Goal: Book appointment/travel/reservation

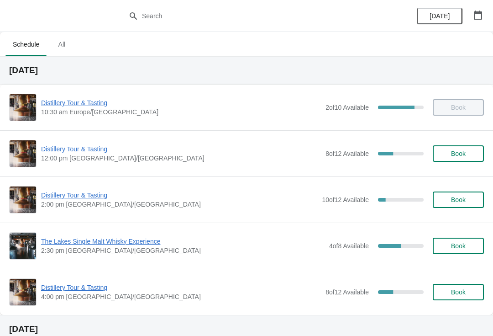
click at [91, 146] on span "Distillery Tour & Tasting" at bounding box center [181, 148] width 280 height 9
click at [485, 14] on button "button" at bounding box center [478, 15] width 16 height 16
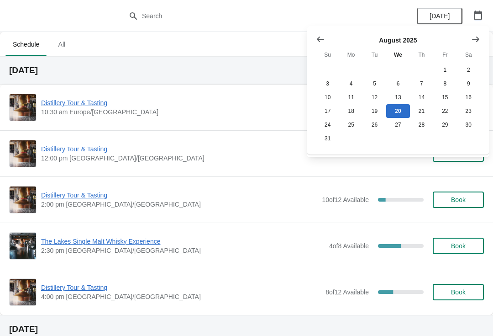
click at [486, 13] on button "button" at bounding box center [478, 15] width 16 height 16
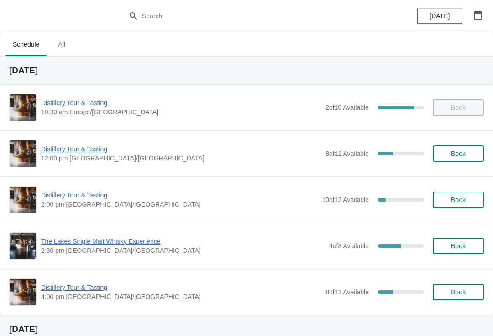
click at [486, 13] on button "button" at bounding box center [478, 15] width 16 height 16
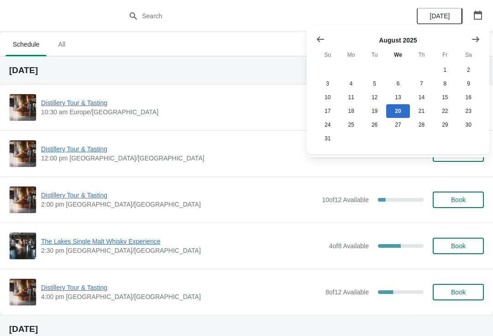
click at [483, 44] on button "Show next month, September 2025" at bounding box center [476, 39] width 16 height 16
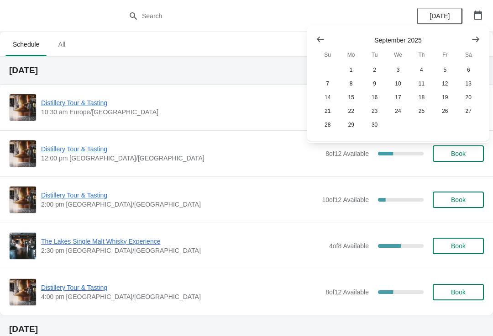
click at [482, 41] on button "Show next month, October 2025" at bounding box center [476, 39] width 16 height 16
click at [482, 42] on button "Show next month, November 2025" at bounding box center [476, 39] width 16 height 16
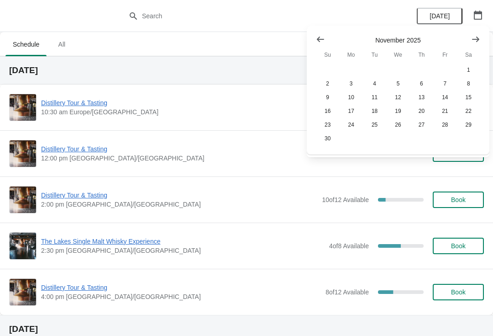
click at [321, 34] on button "Show previous month, October 2025" at bounding box center [321, 39] width 16 height 16
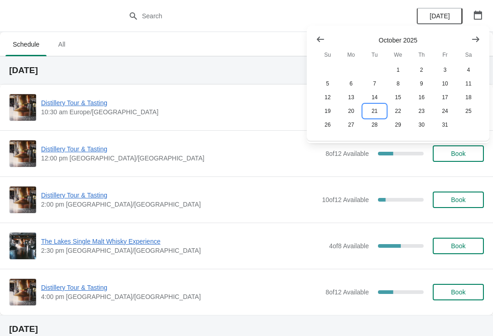
click at [383, 107] on button "21" at bounding box center [374, 111] width 23 height 14
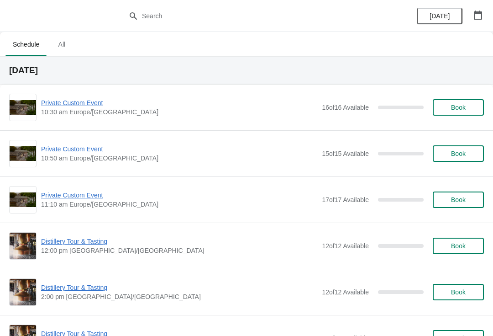
click at [481, 14] on icon "button" at bounding box center [478, 15] width 9 height 9
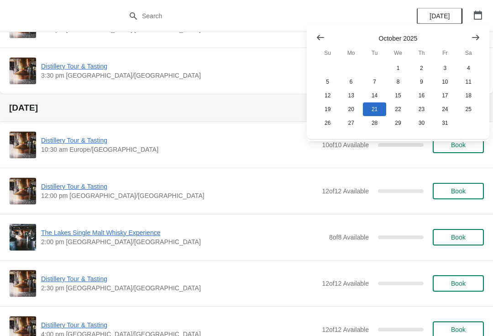
scroll to position [265, 0]
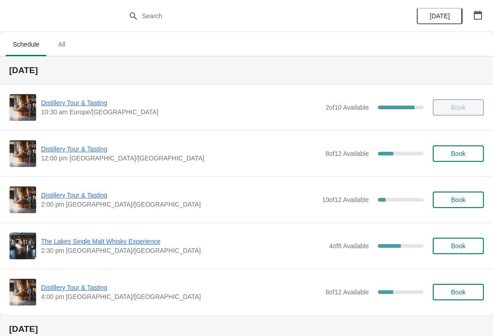
click at [486, 17] on button "button" at bounding box center [478, 15] width 16 height 16
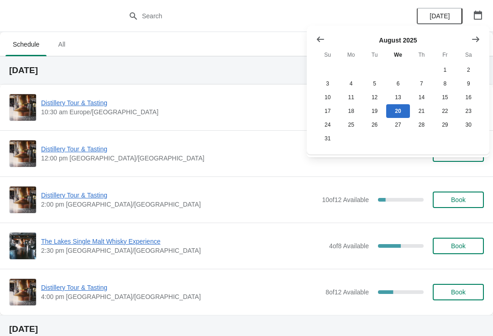
click at [483, 34] on button "Show next month, September 2025" at bounding box center [476, 39] width 16 height 16
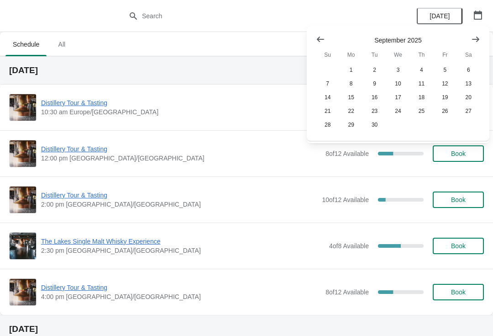
click at [480, 42] on icon "Show next month, October 2025" at bounding box center [476, 39] width 9 height 9
click at [375, 114] on button "21" at bounding box center [374, 111] width 23 height 14
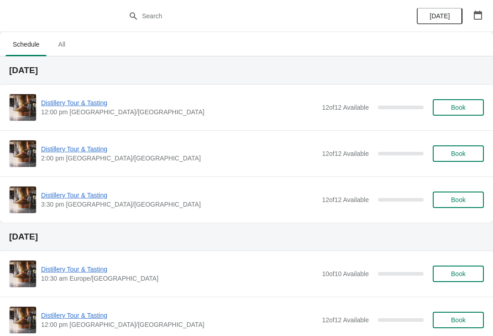
click at [485, 14] on button "button" at bounding box center [478, 15] width 16 height 16
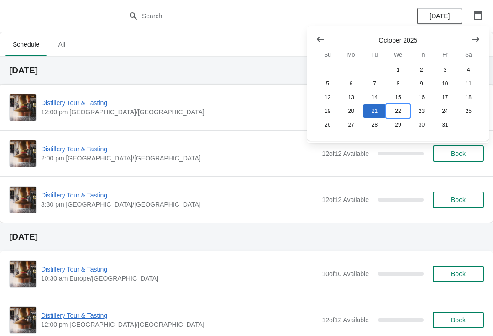
click at [407, 106] on button "22" at bounding box center [398, 111] width 23 height 14
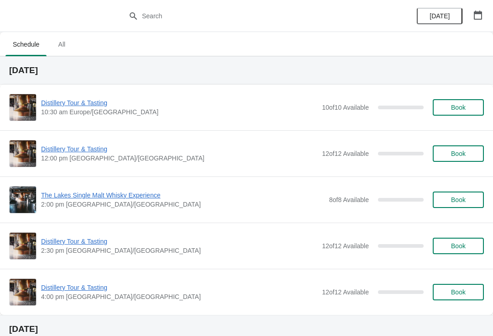
click at [482, 10] on button "button" at bounding box center [478, 15] width 16 height 16
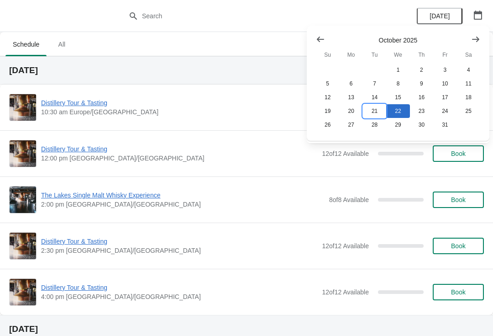
click at [380, 107] on button "21" at bounding box center [374, 111] width 23 height 14
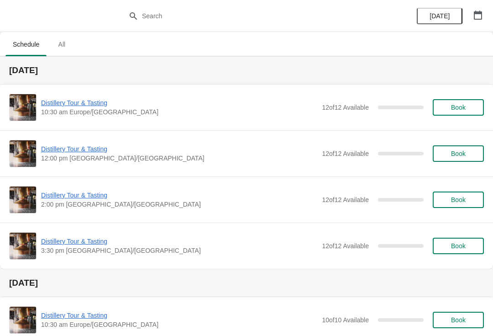
click at [477, 22] on button "button" at bounding box center [478, 15] width 16 height 16
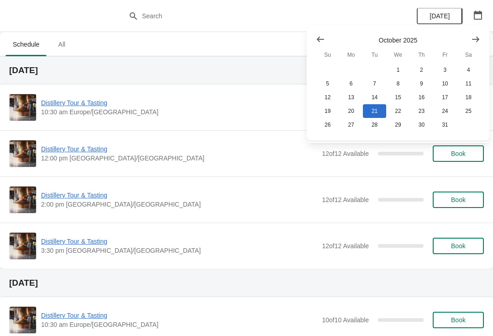
click at [315, 42] on button "Show previous month, September 2025" at bounding box center [321, 39] width 16 height 16
click at [325, 114] on button "21" at bounding box center [327, 111] width 23 height 14
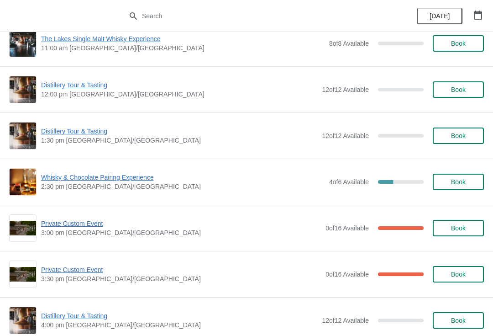
scroll to position [111, 0]
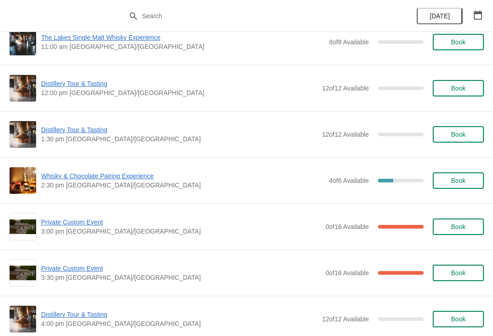
click at [90, 224] on span "Private Custom Event" at bounding box center [181, 221] width 280 height 9
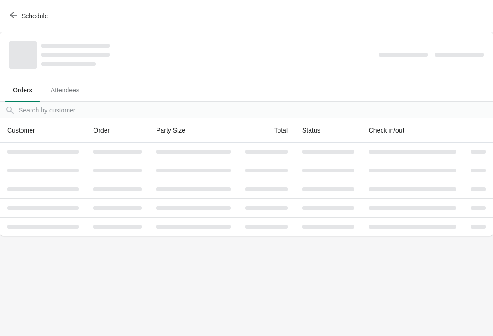
scroll to position [0, 0]
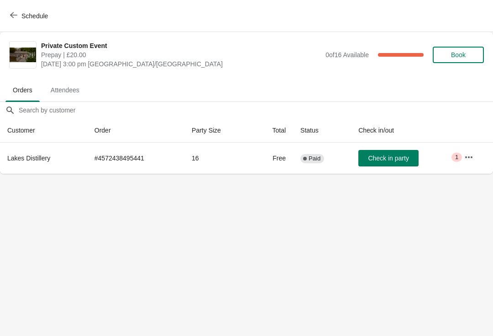
click at [466, 163] on button "button" at bounding box center [469, 157] width 16 height 16
